Goal: Download file/media

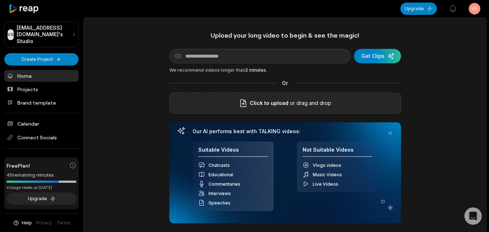
click at [231, 105] on div "Click to upload or drag and drop" at bounding box center [286, 103] width 232 height 21
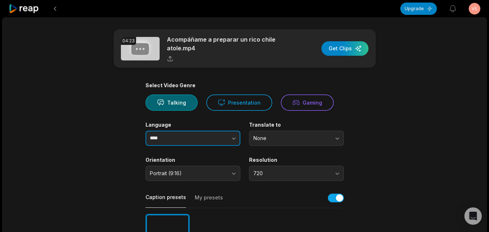
click at [192, 140] on input "****" at bounding box center [193, 138] width 95 height 15
click at [234, 138] on icon "button" at bounding box center [233, 138] width 7 height 7
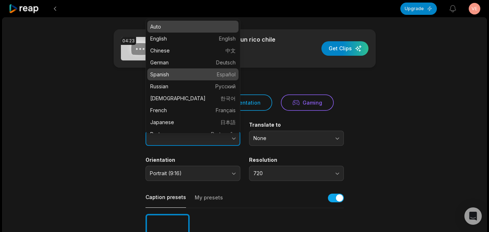
type input "*******"
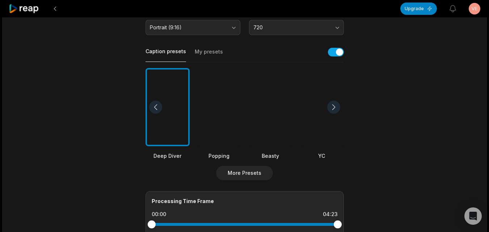
scroll to position [254, 0]
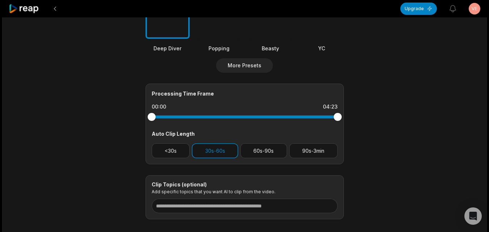
click at [267, 35] on div at bounding box center [270, 0] width 44 height 79
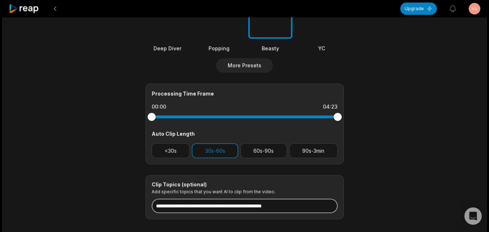
click at [217, 203] on input at bounding box center [245, 206] width 186 height 14
paste input "**********"
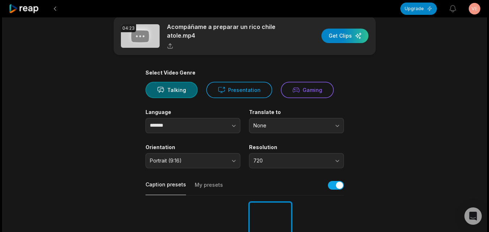
scroll to position [0, 0]
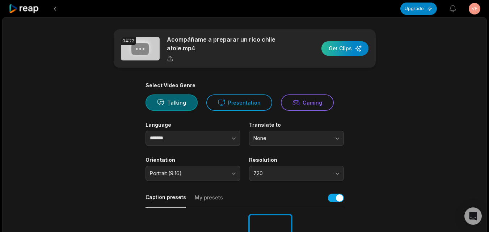
type input "**********"
click at [341, 47] on div "button" at bounding box center [345, 48] width 47 height 14
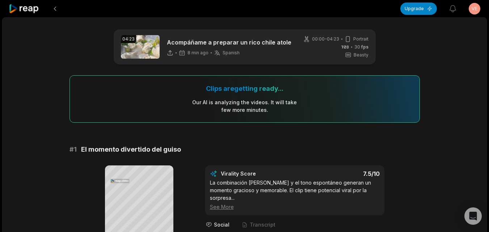
drag, startPoint x: 29, startPoint y: 5, endPoint x: 38, endPoint y: 11, distance: 11.0
click at [29, 6] on icon at bounding box center [24, 9] width 31 height 10
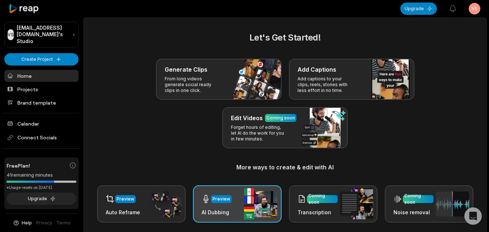
scroll to position [145, 0]
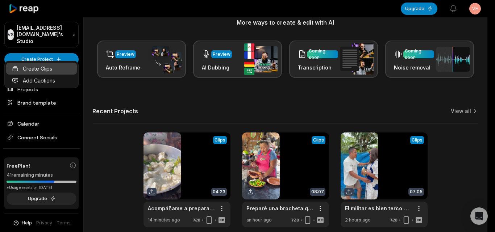
click at [44, 73] on link "Create Clips" at bounding box center [41, 69] width 71 height 12
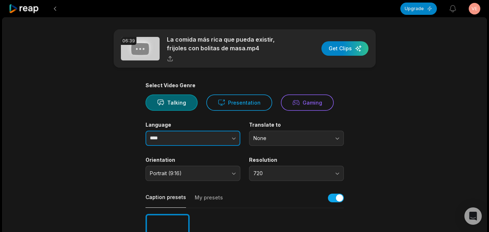
click at [233, 138] on icon "button" at bounding box center [233, 138] width 7 height 7
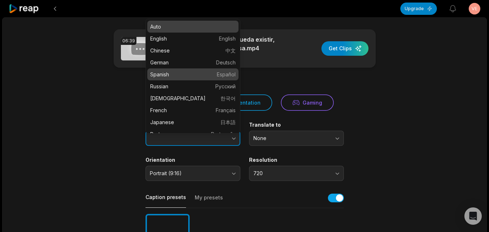
type input "*******"
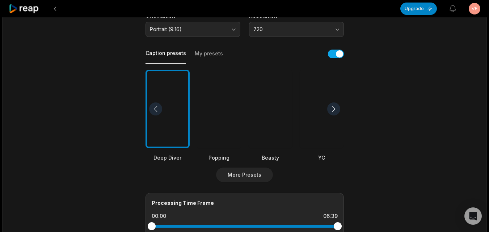
scroll to position [145, 0]
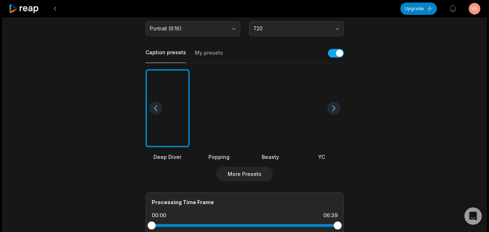
click at [272, 139] on div at bounding box center [270, 108] width 44 height 79
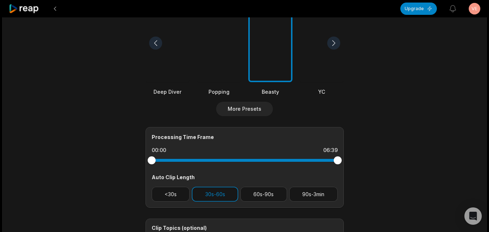
scroll to position [293, 0]
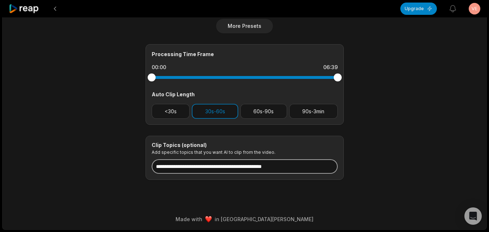
click at [261, 167] on input at bounding box center [245, 166] width 186 height 14
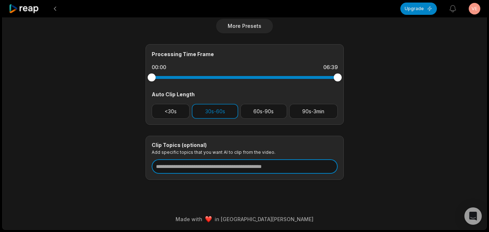
paste input "**********"
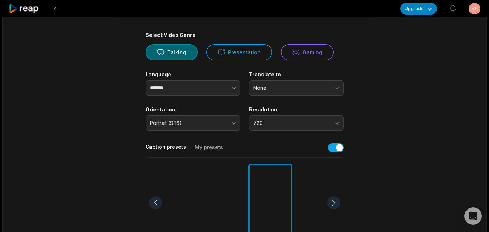
scroll to position [0, 0]
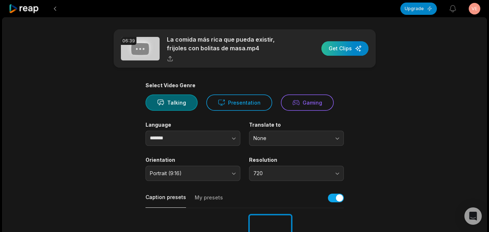
type input "**********"
click at [350, 52] on div "button" at bounding box center [345, 48] width 47 height 14
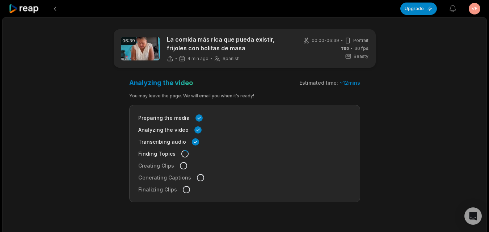
click at [28, 12] on icon at bounding box center [24, 9] width 31 height 10
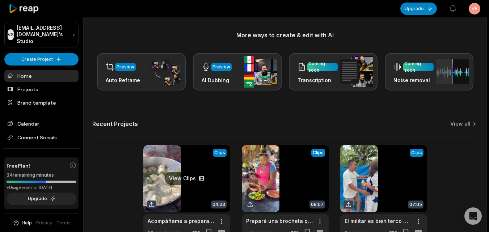
scroll to position [145, 0]
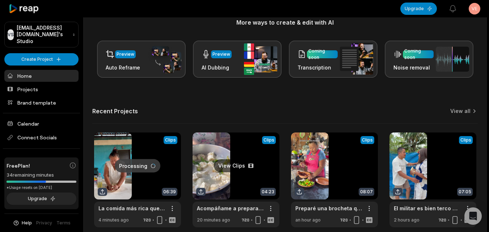
click at [243, 177] on link at bounding box center [236, 180] width 87 height 95
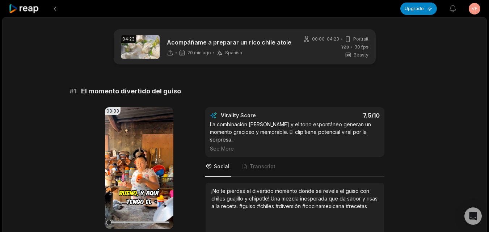
scroll to position [109, 0]
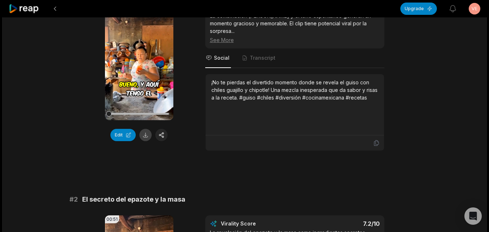
click at [146, 137] on button at bounding box center [145, 135] width 12 height 12
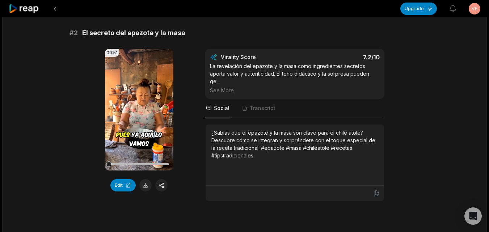
scroll to position [326, 0]
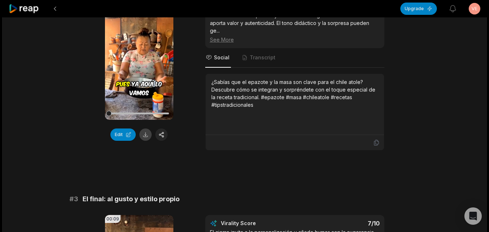
click at [145, 129] on button at bounding box center [145, 135] width 12 height 12
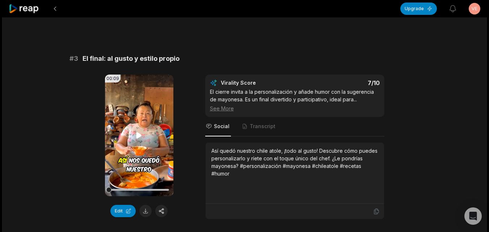
scroll to position [471, 0]
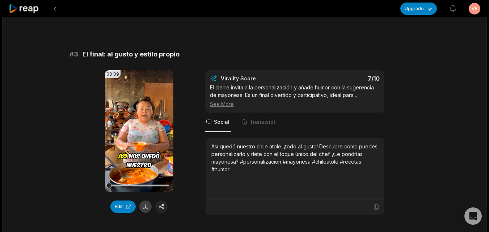
click at [146, 201] on button at bounding box center [145, 207] width 12 height 12
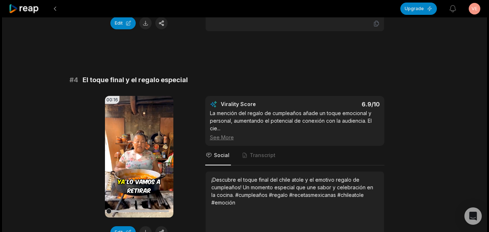
scroll to position [724, 0]
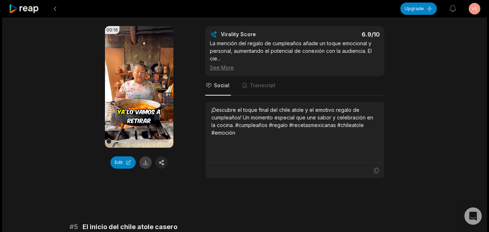
click at [141, 156] on button at bounding box center [145, 162] width 12 height 12
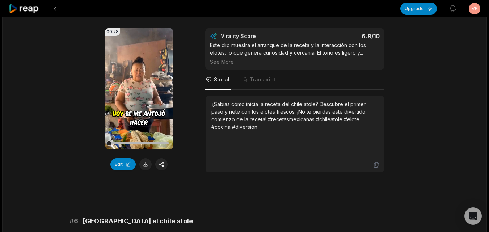
scroll to position [978, 0]
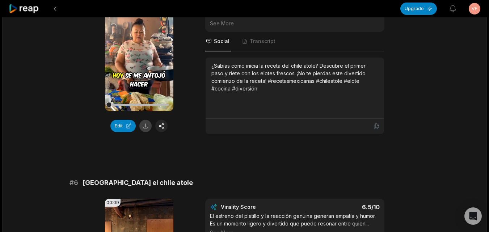
click at [144, 121] on button at bounding box center [145, 126] width 12 height 12
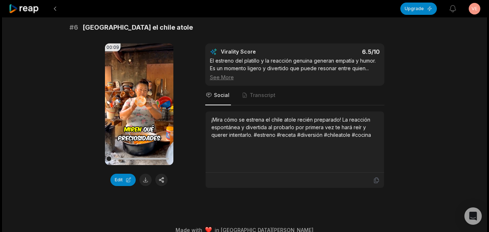
scroll to position [1137, 0]
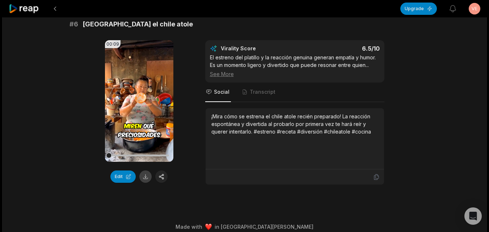
click at [141, 171] on button at bounding box center [145, 177] width 12 height 12
click at [29, 11] on icon at bounding box center [24, 9] width 31 height 10
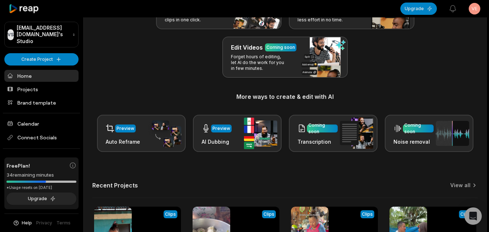
scroll to position [178, 0]
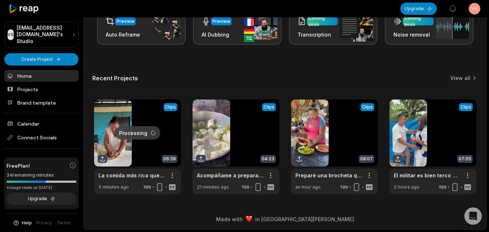
click at [145, 149] on link at bounding box center [137, 147] width 87 height 95
